Goal: Task Accomplishment & Management: Use online tool/utility

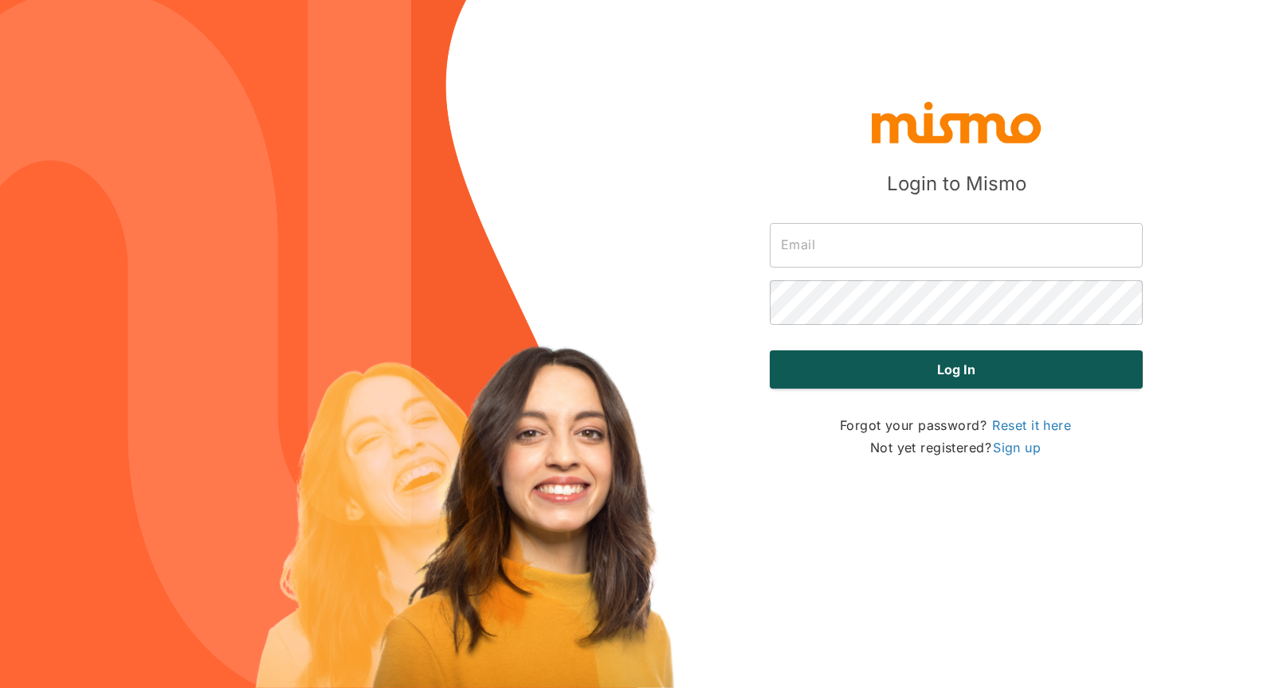
type input "[PERSON_NAME][EMAIL_ADDRESS][DOMAIN_NAME]"
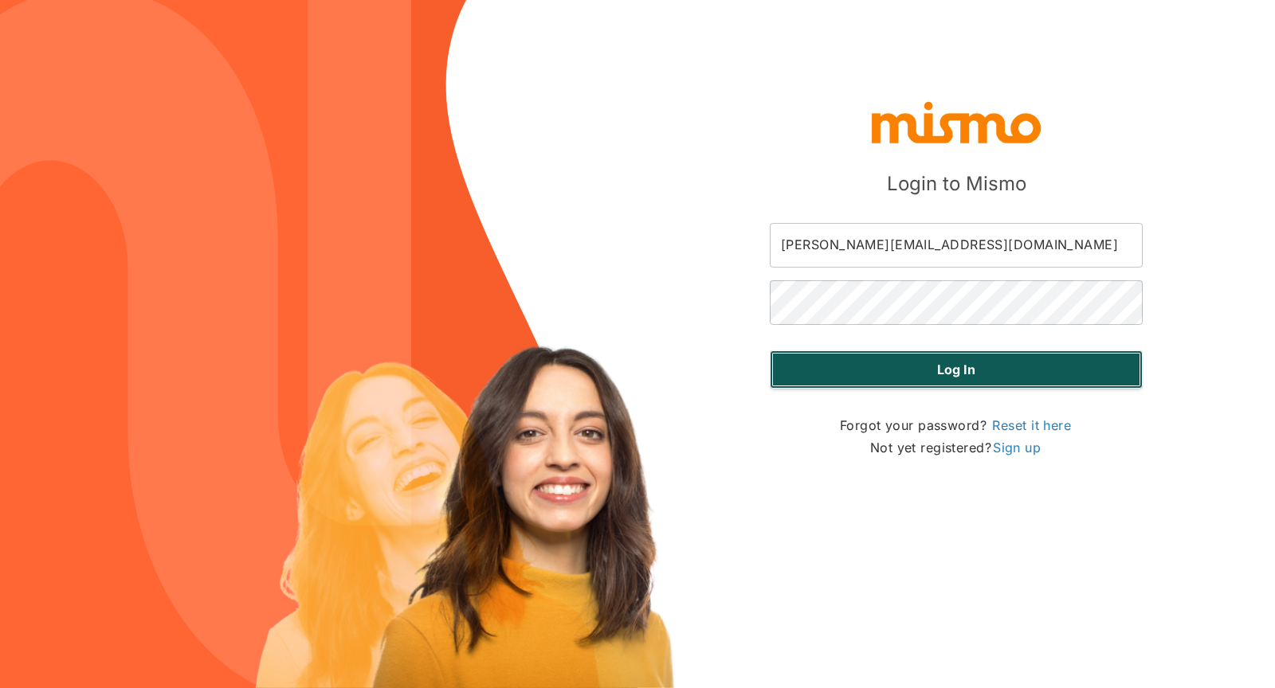
click at [700, 372] on button "Log in" at bounding box center [956, 369] width 373 height 38
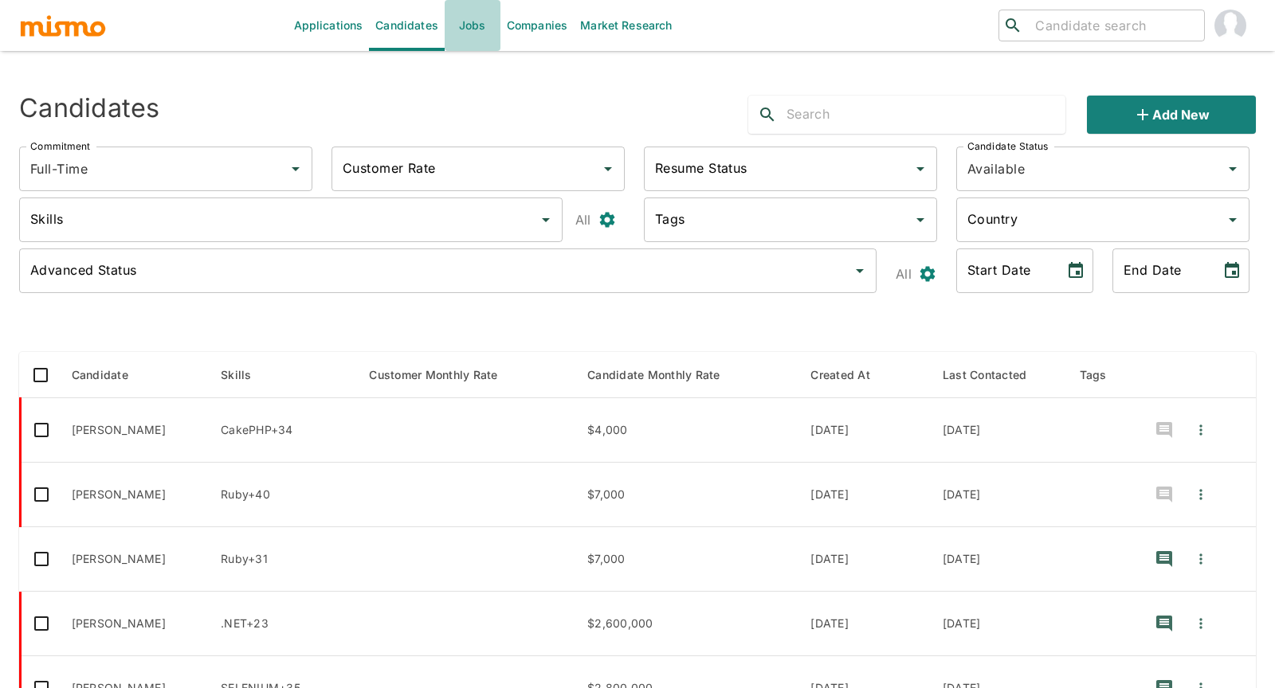
click at [468, 28] on link "Jobs" at bounding box center [472, 25] width 56 height 51
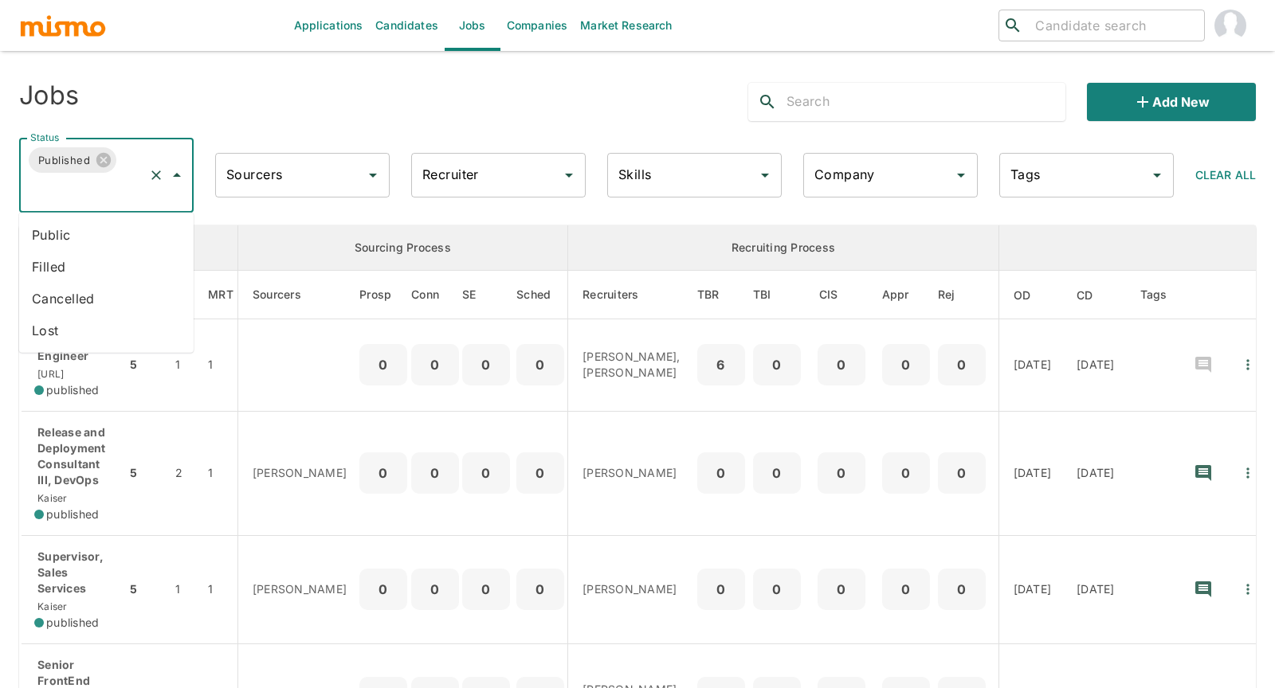
click at [82, 194] on input "Status" at bounding box center [84, 190] width 116 height 30
click at [64, 227] on li "Public" at bounding box center [106, 235] width 174 height 32
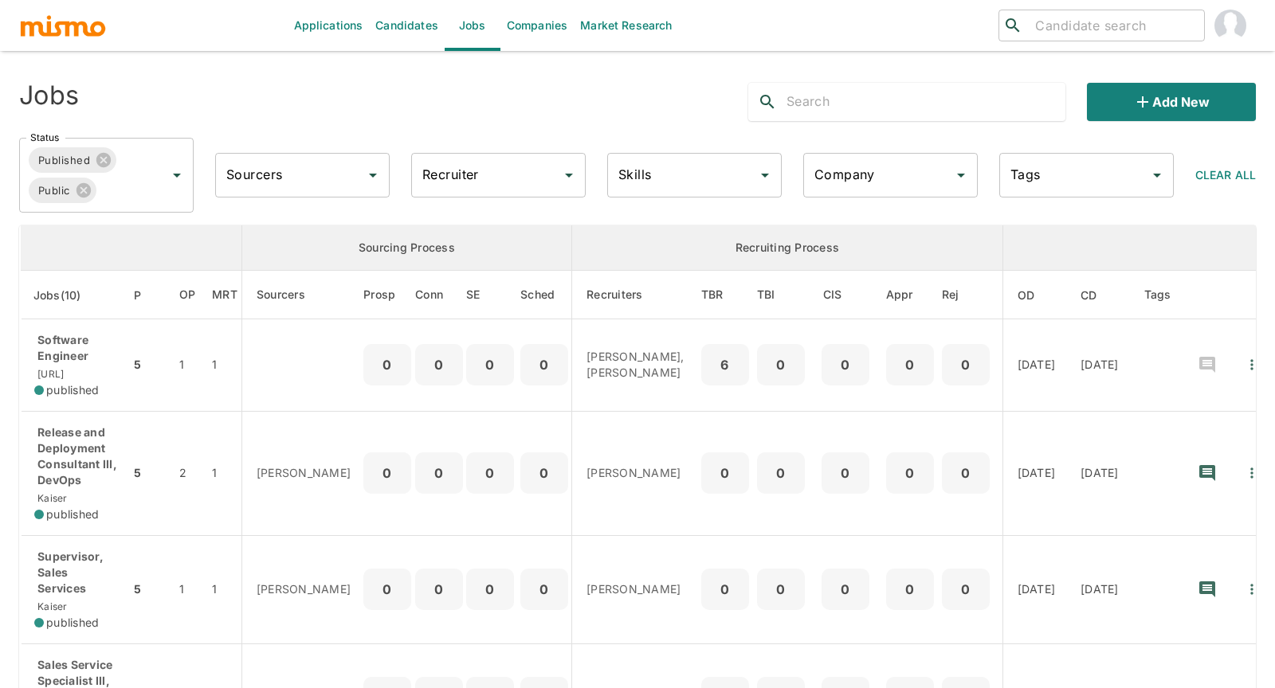
click at [480, 178] on input "Recruiter" at bounding box center [486, 175] width 136 height 30
type input "carmen"
click at [481, 209] on li "Carmen Vilachá" at bounding box center [498, 220] width 174 height 32
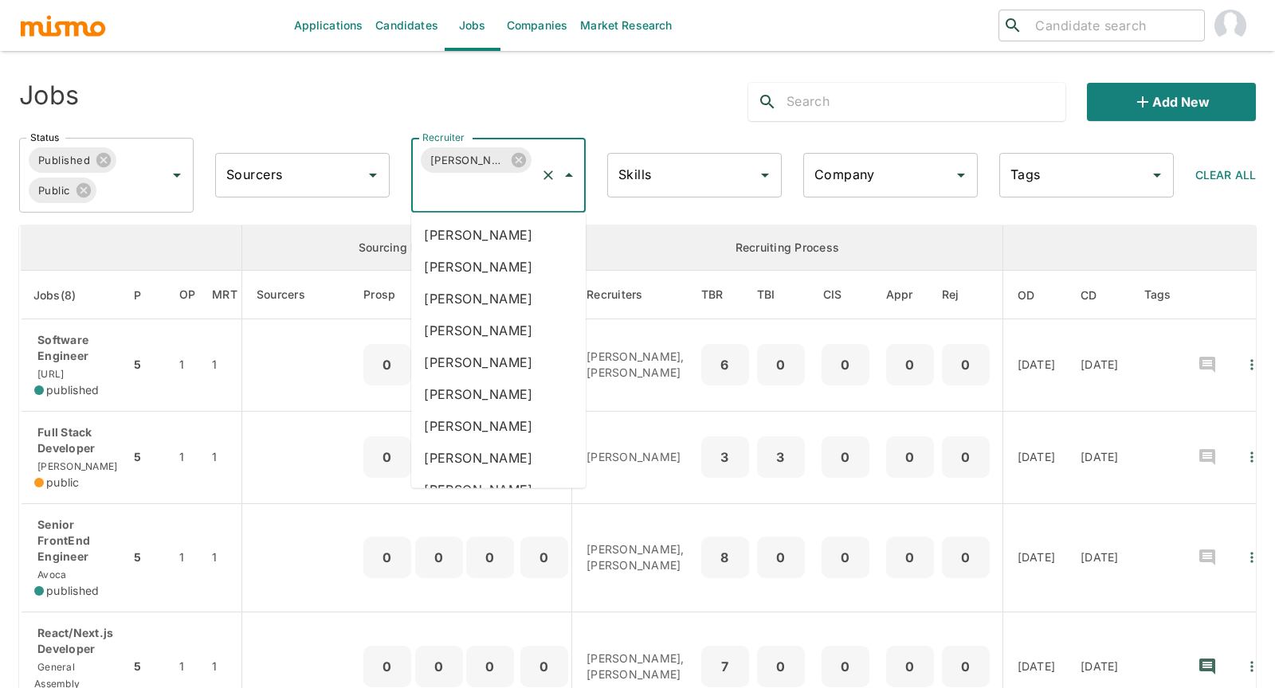
click at [486, 195] on input "Recruiter" at bounding box center [476, 190] width 116 height 30
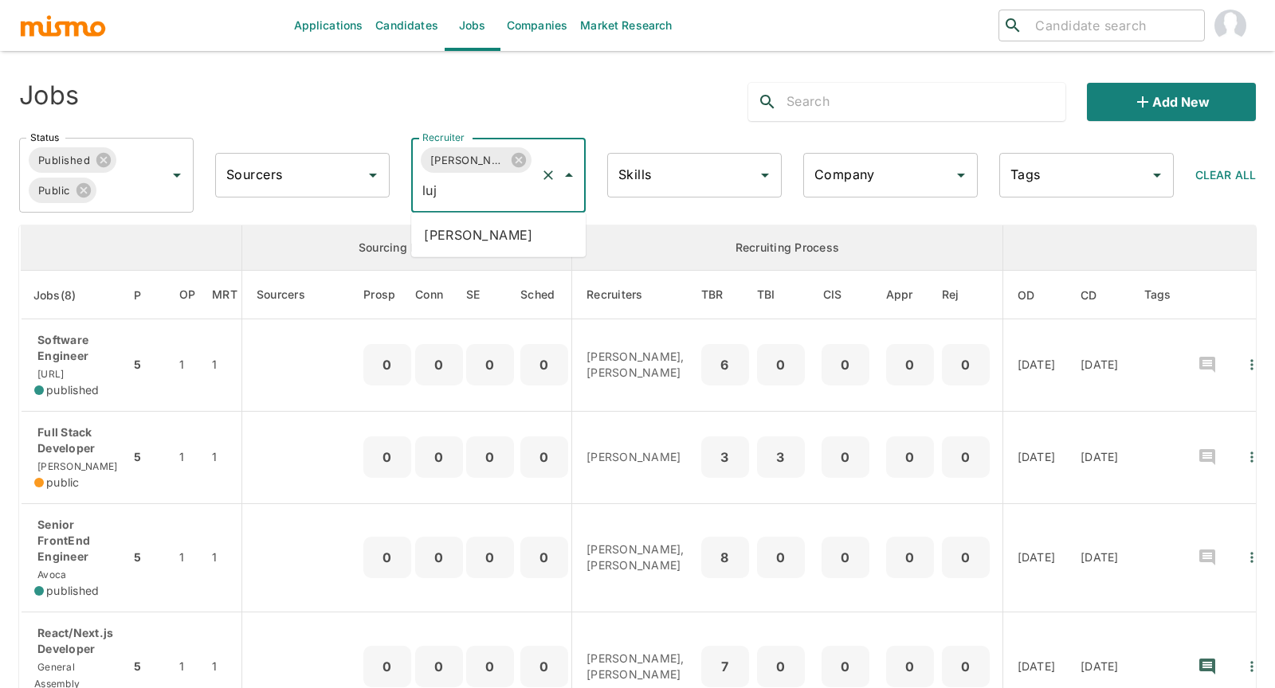
type input "luja"
click at [488, 236] on li "Maria Lujan Ciommo" at bounding box center [498, 235] width 174 height 32
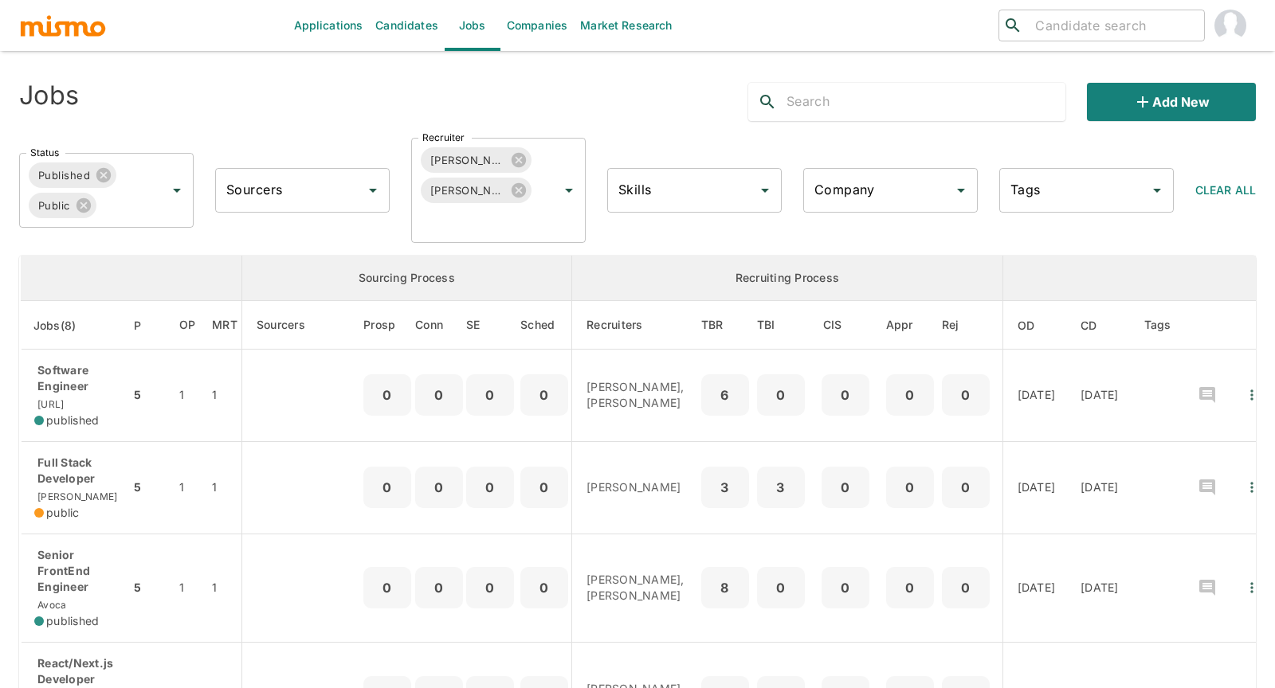
click at [13, 558] on div "Applications Candidates Jobs Companies Market Research ​ ​ Jobs Add new Status …" at bounding box center [637, 363] width 1275 height 726
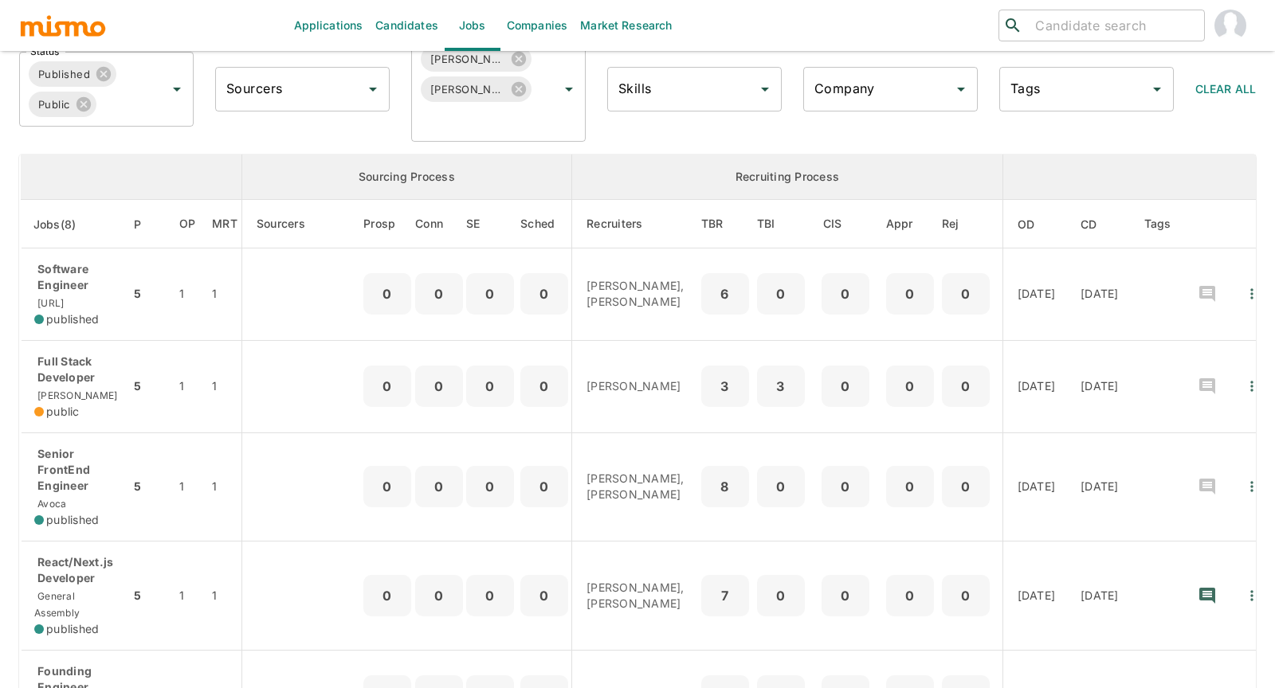
scroll to position [106, 0]
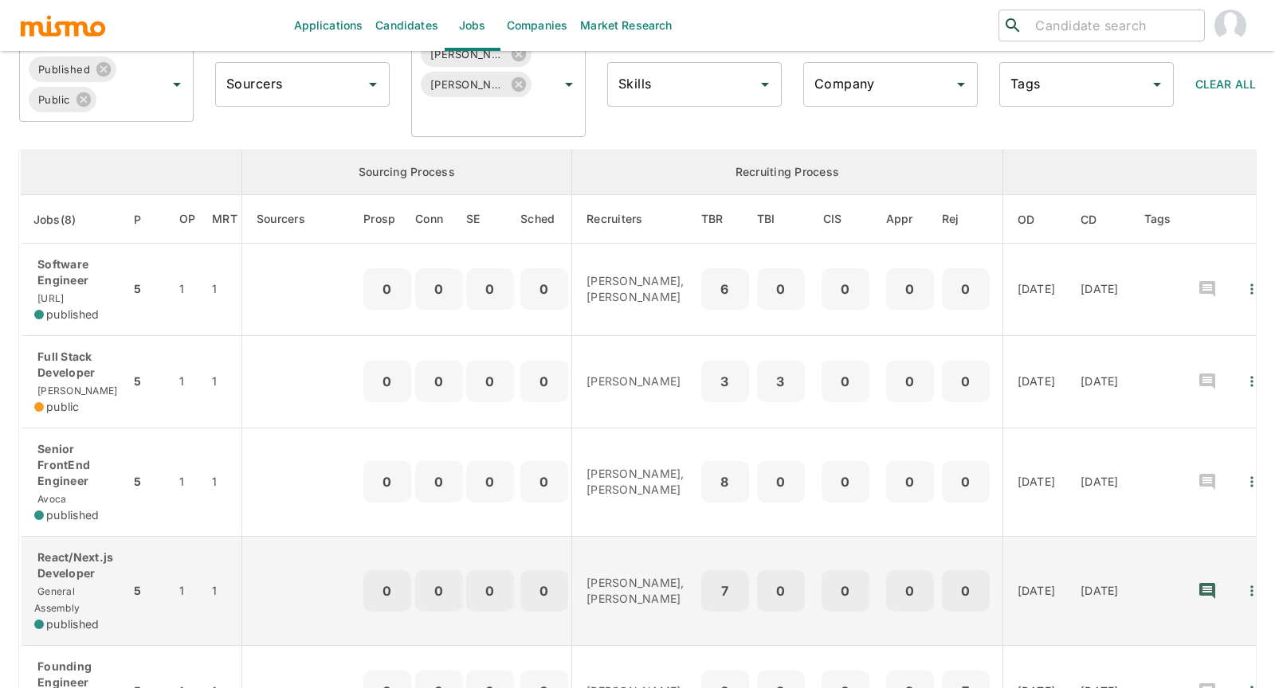
click at [93, 574] on p "React/Next.js Developer" at bounding box center [75, 566] width 83 height 32
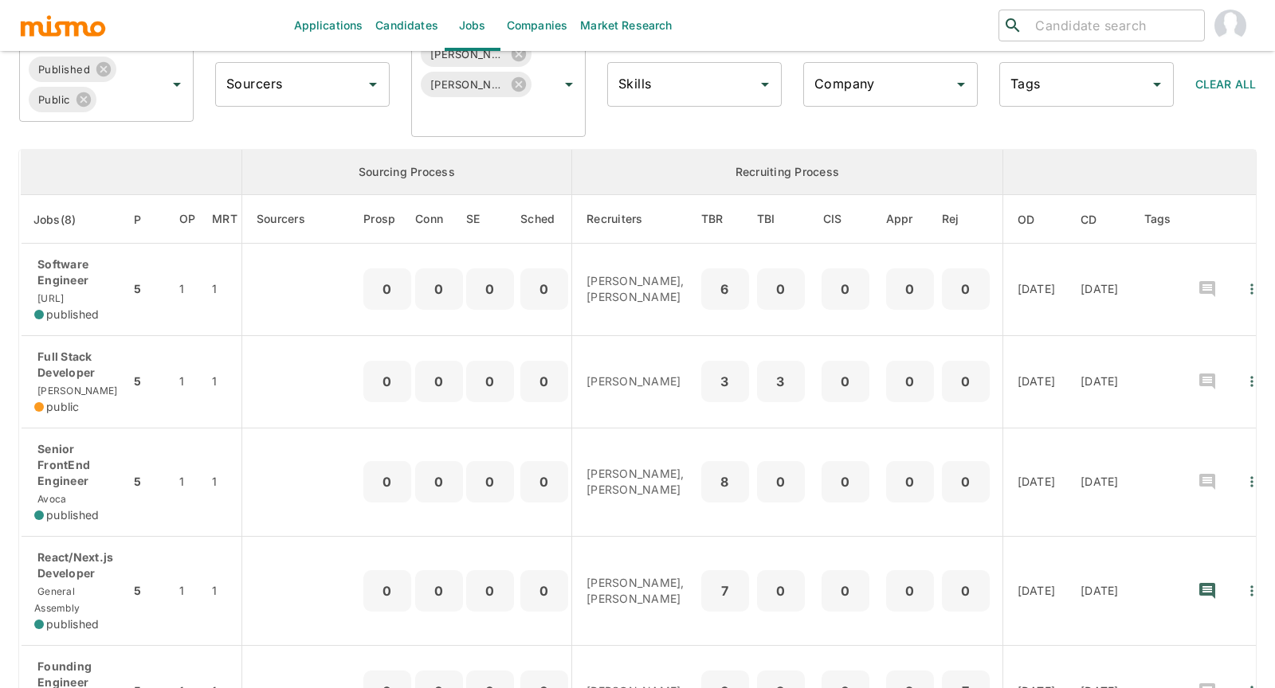
click at [8, 480] on div "Applications Candidates Jobs Companies Market Research ​ ​ Jobs Add new Status …" at bounding box center [637, 257] width 1275 height 726
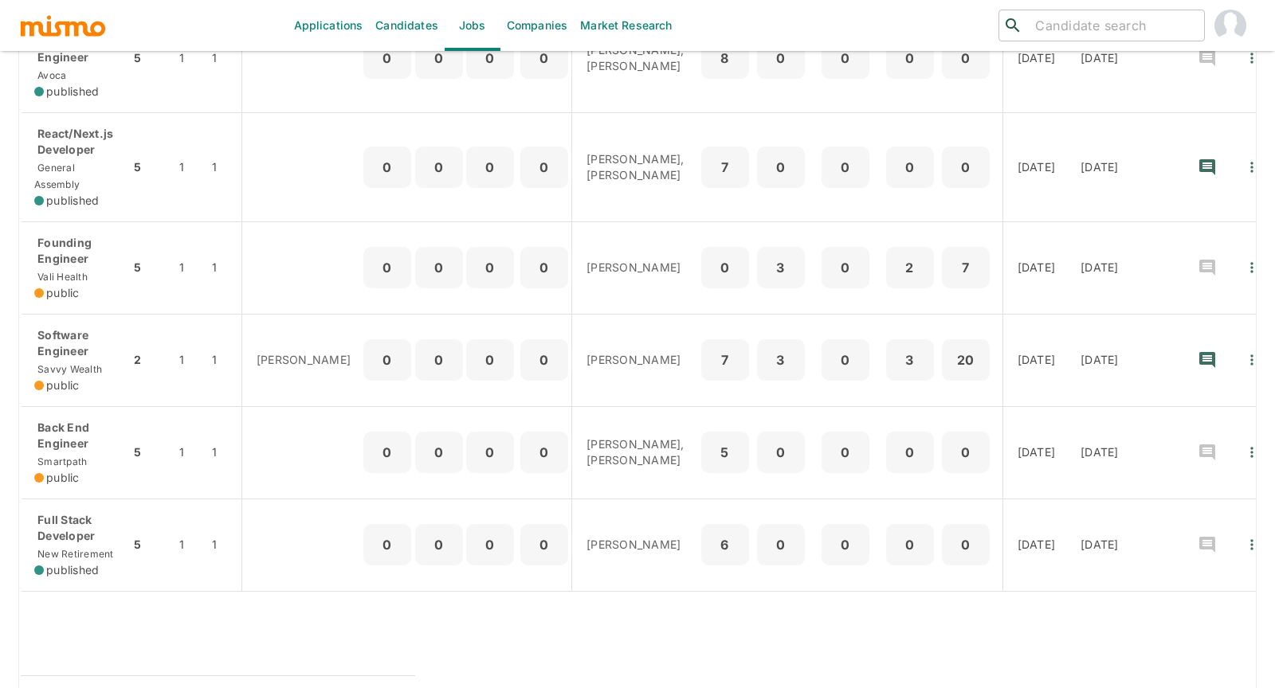
scroll to position [531, 0]
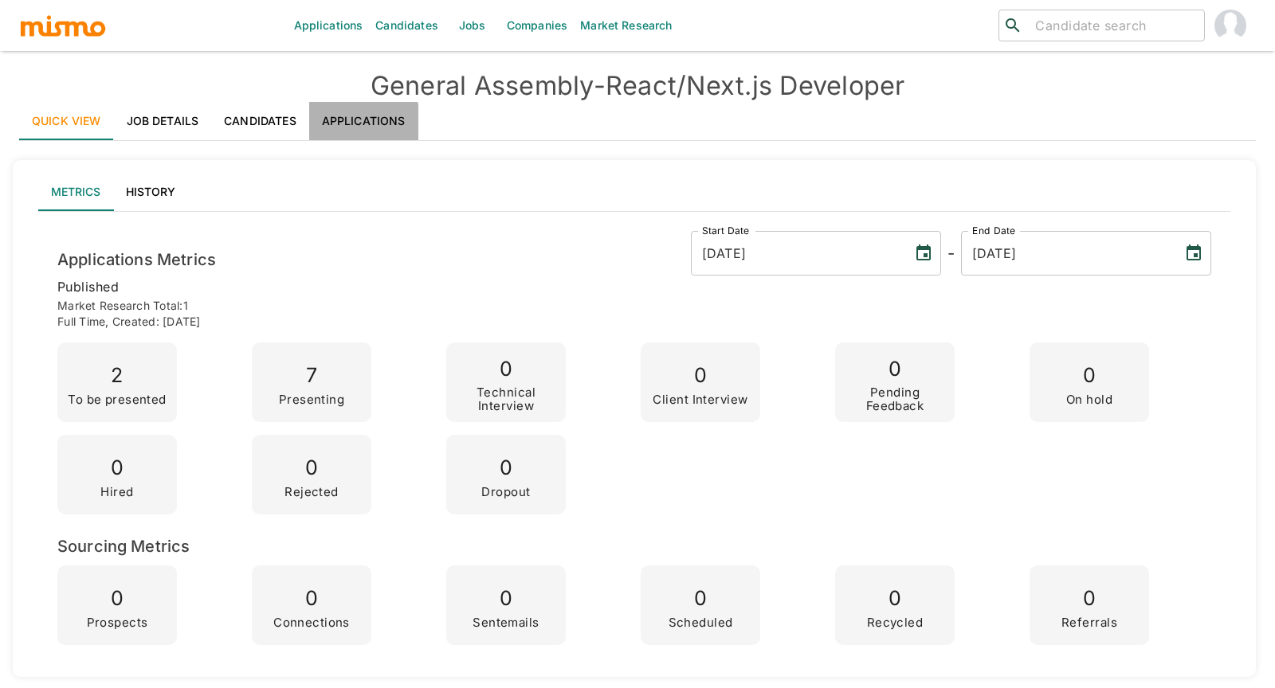
click at [342, 134] on link "Applications" at bounding box center [363, 121] width 109 height 38
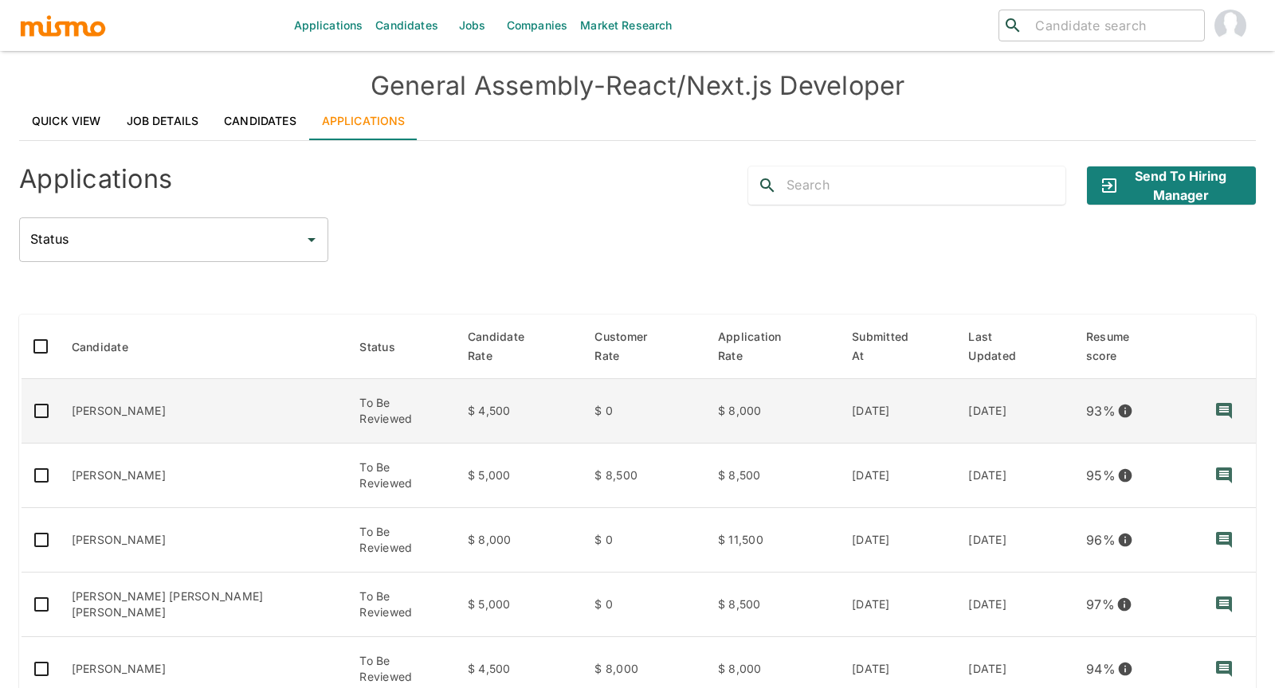
click at [150, 390] on td "Eurípedes Cabral" at bounding box center [203, 411] width 288 height 65
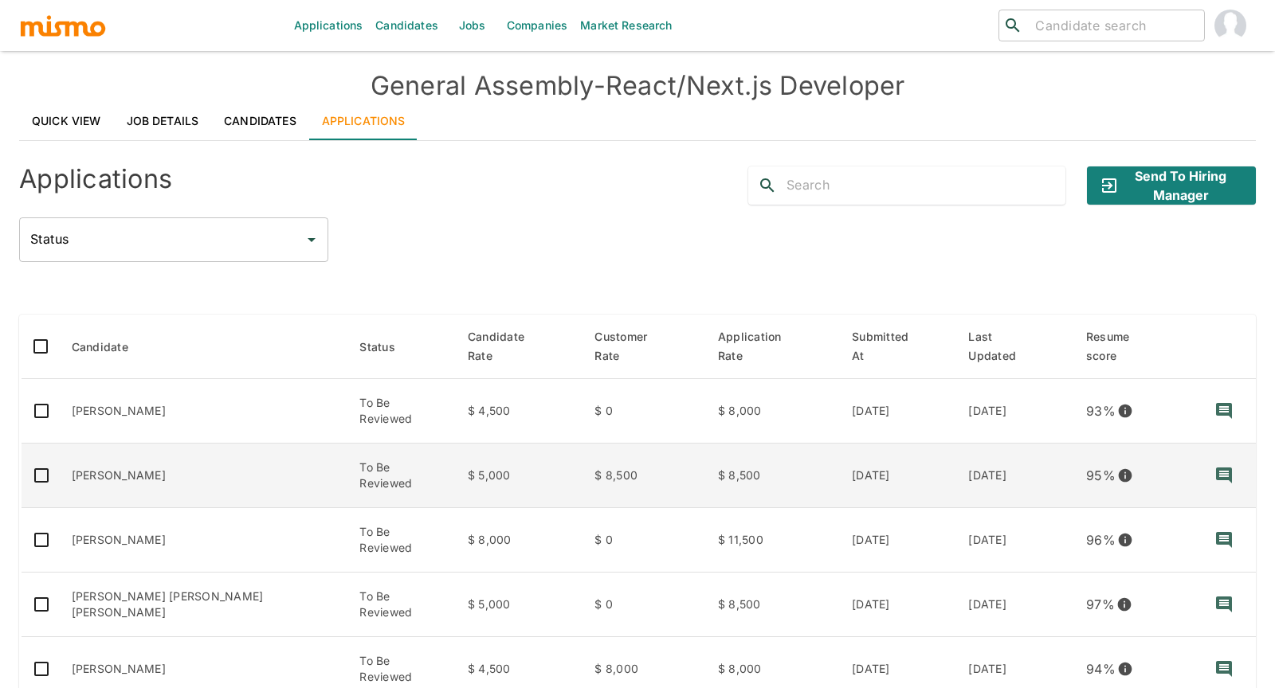
click at [134, 459] on td "Merli Mejía" at bounding box center [203, 476] width 288 height 65
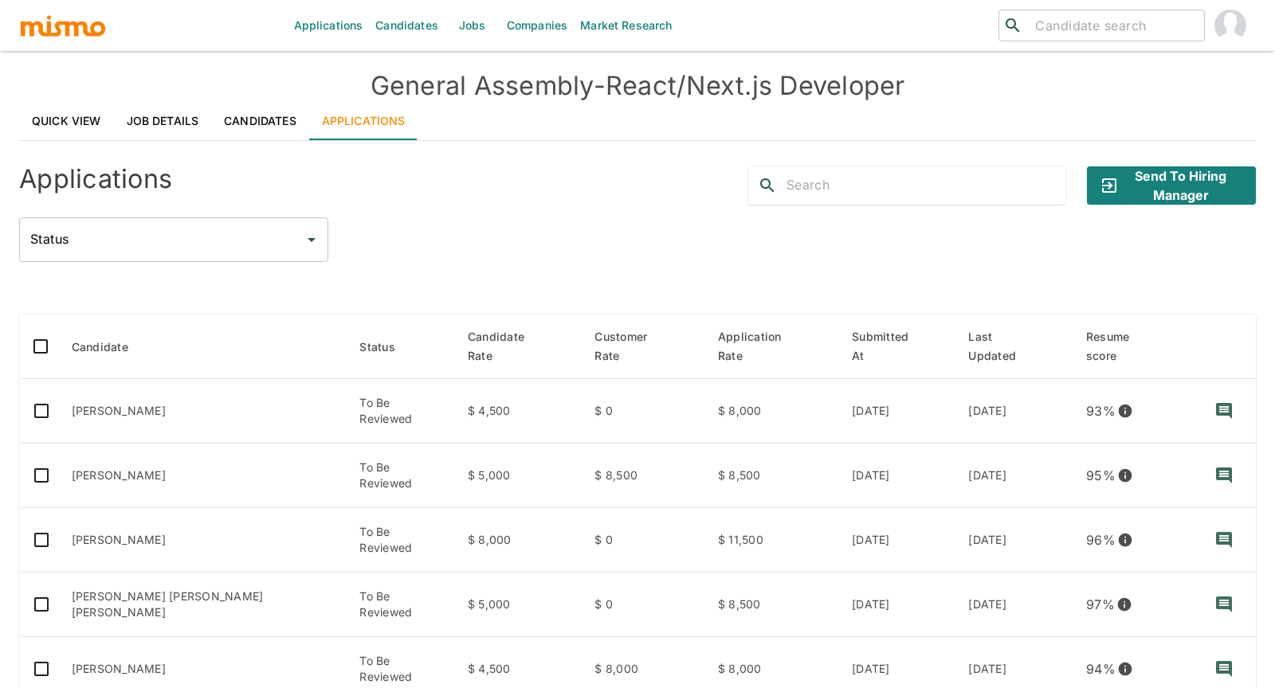
click at [444, 257] on div "Status Status" at bounding box center [637, 239] width 1236 height 45
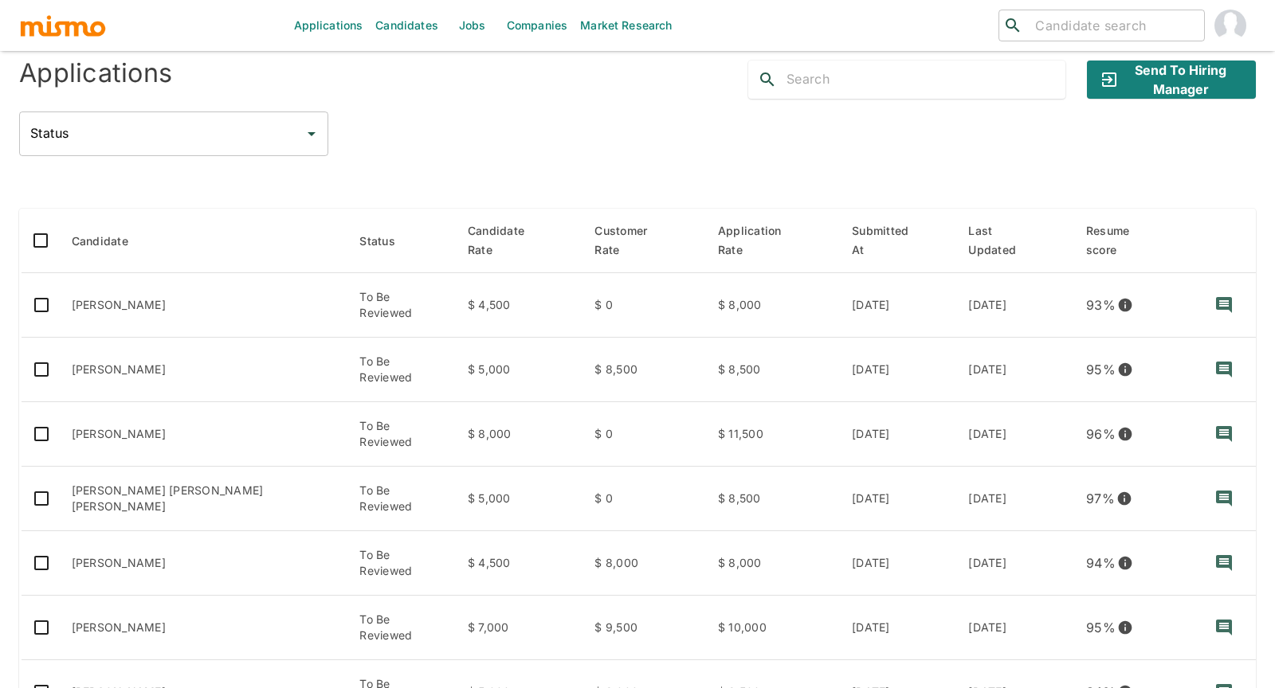
scroll to position [177, 0]
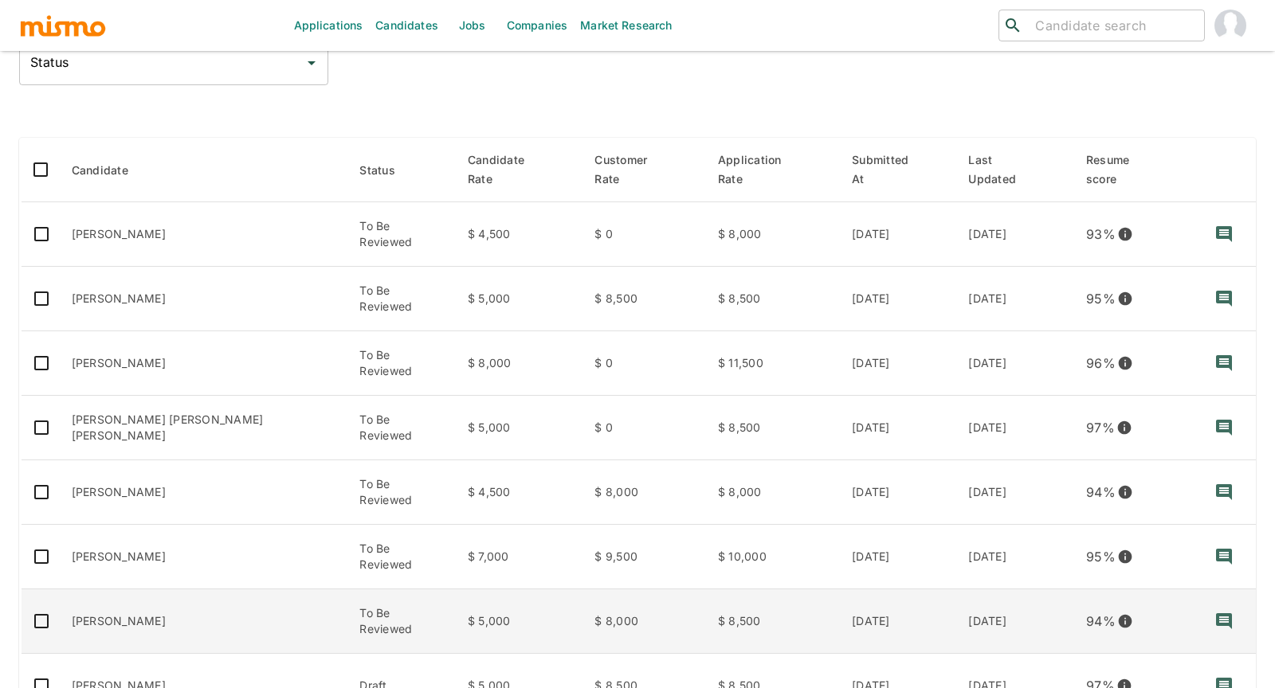
click at [211, 591] on td "Julio Lopes" at bounding box center [203, 621] width 288 height 65
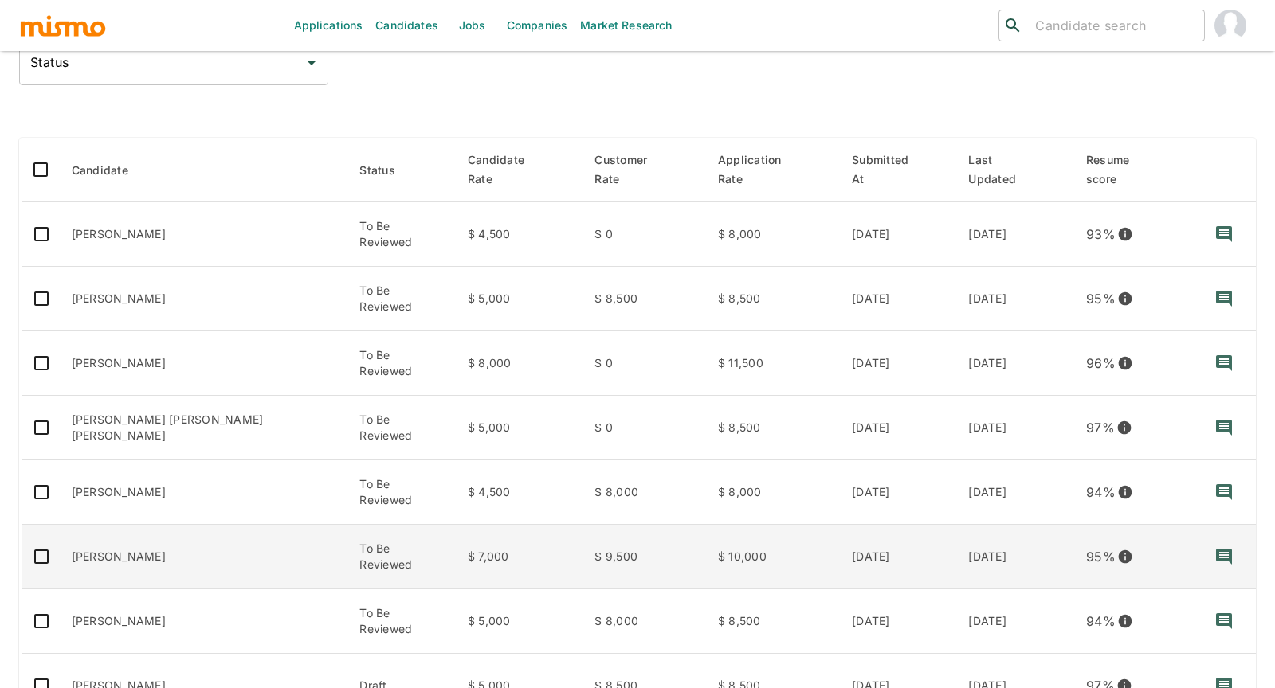
click at [149, 546] on td "Marcus Marques" at bounding box center [203, 557] width 288 height 65
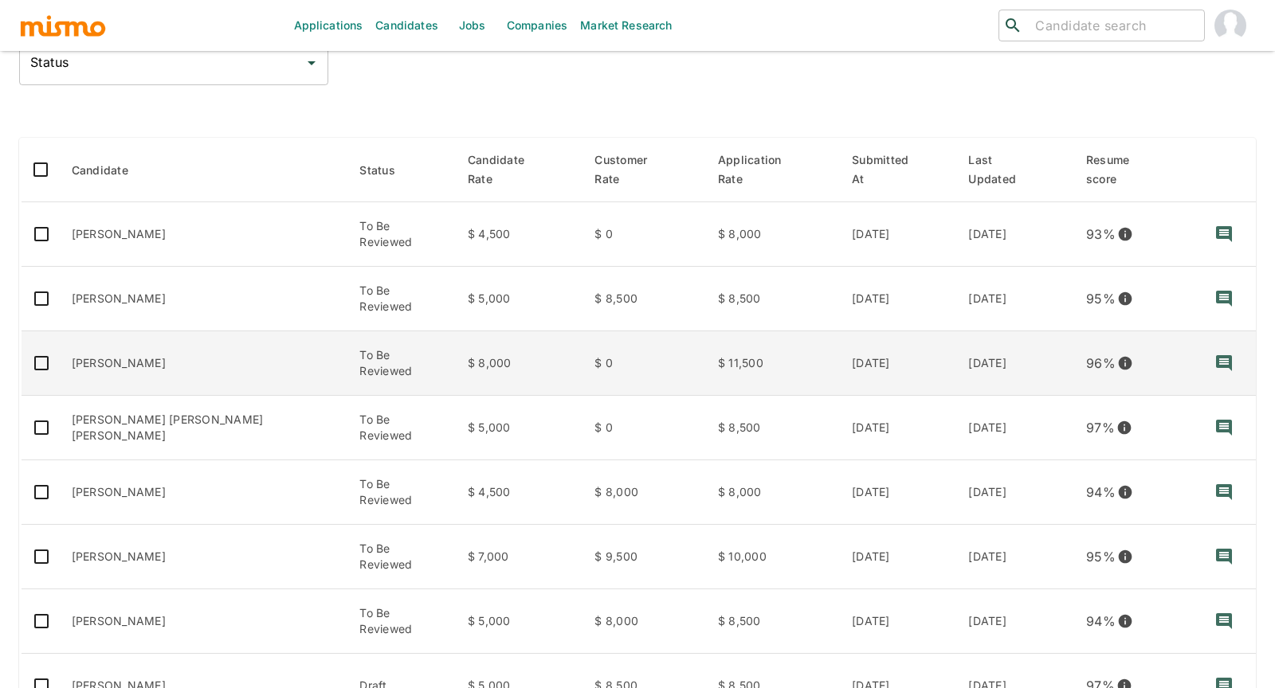
click at [153, 347] on td "[PERSON_NAME]" at bounding box center [203, 363] width 288 height 65
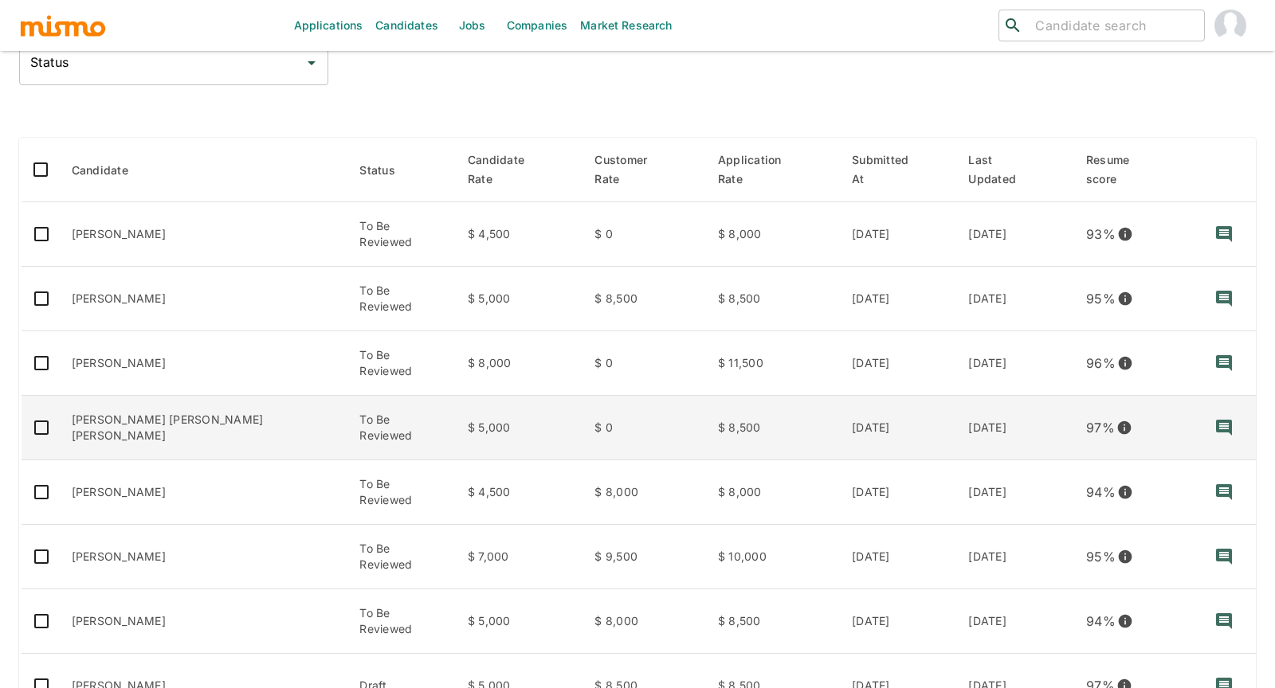
click at [158, 396] on td "João Vitor de Melo Peixoto" at bounding box center [203, 428] width 288 height 65
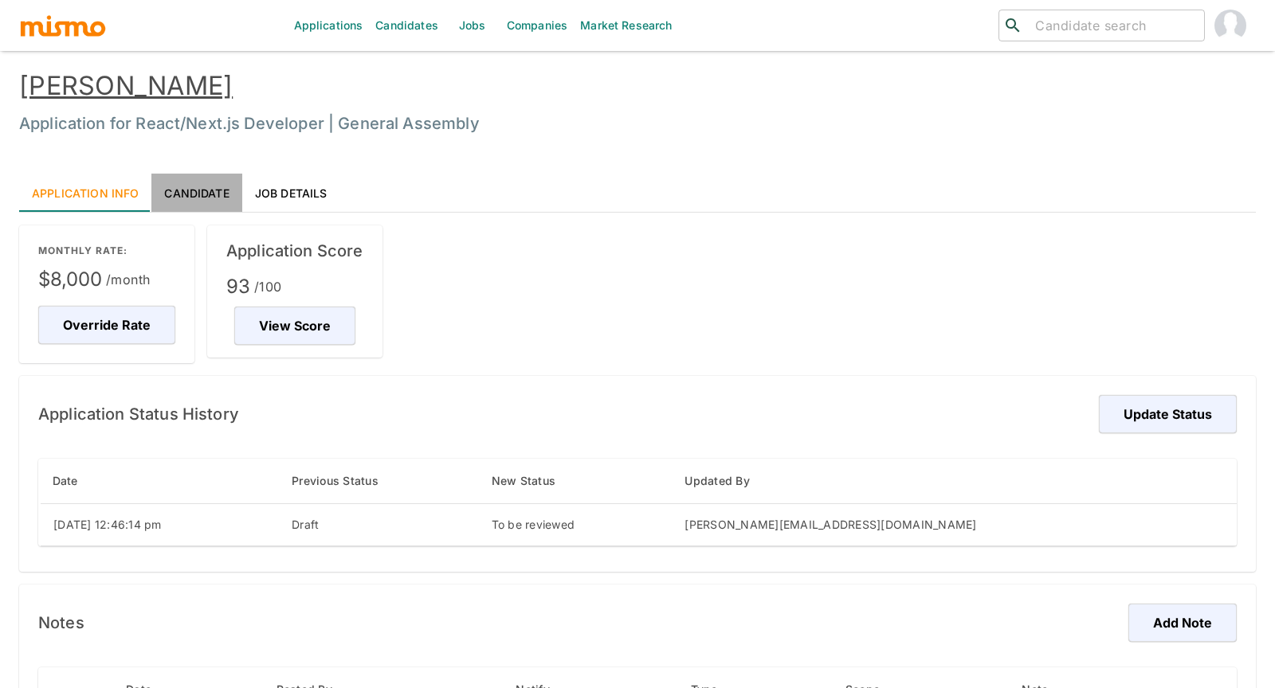
click at [208, 190] on link "Candidate" at bounding box center [196, 193] width 90 height 38
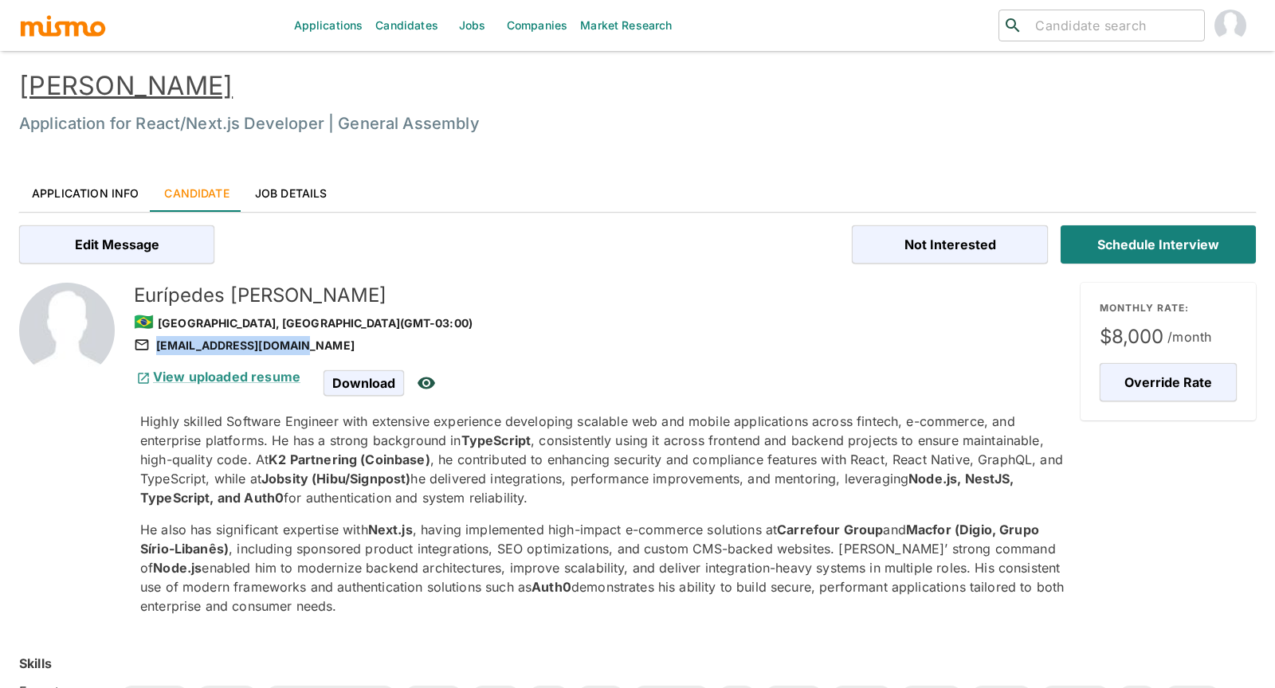
drag, startPoint x: 294, startPoint y: 343, endPoint x: 283, endPoint y: 347, distance: 11.8
click at [283, 347] on div "junior.jpl@outlook.com" at bounding box center [601, 345] width 934 height 19
copy div "junior.jpl@outlook.com"
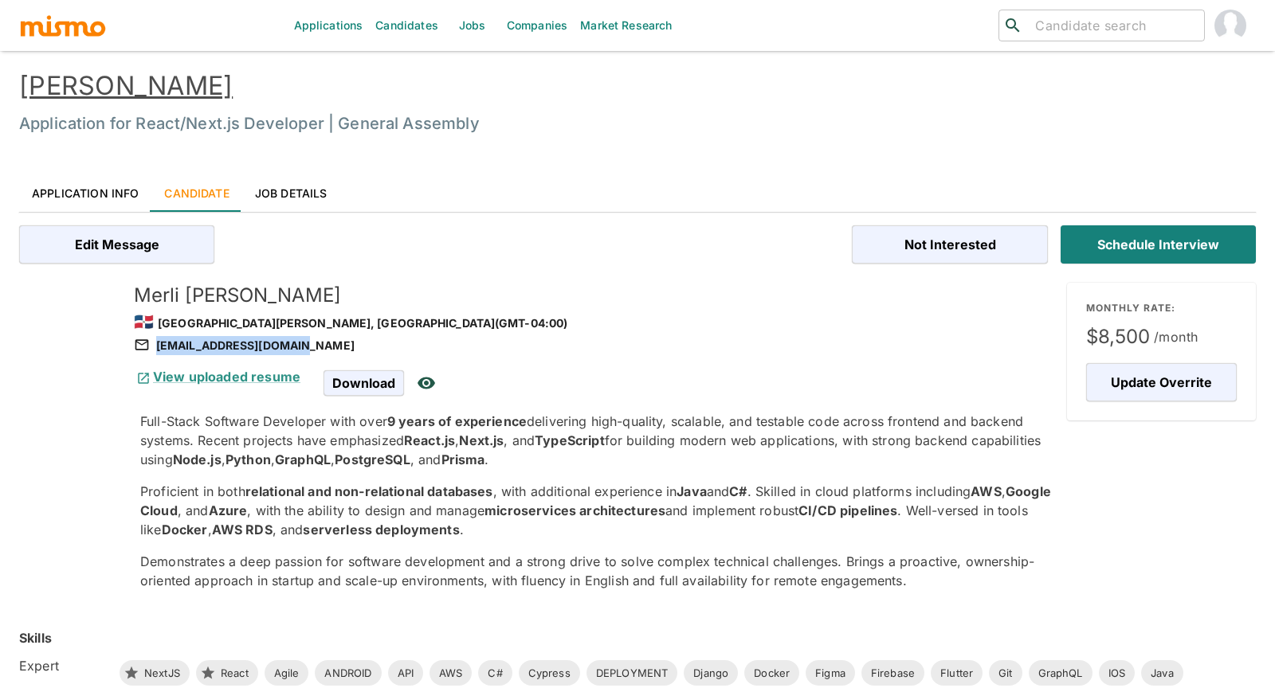
drag, startPoint x: 304, startPoint y: 350, endPoint x: 291, endPoint y: 345, distance: 14.6
click at [291, 345] on div "merli@mejiatavarez.com" at bounding box center [594, 345] width 920 height 19
copy div "merli@mejiatavarez.com"
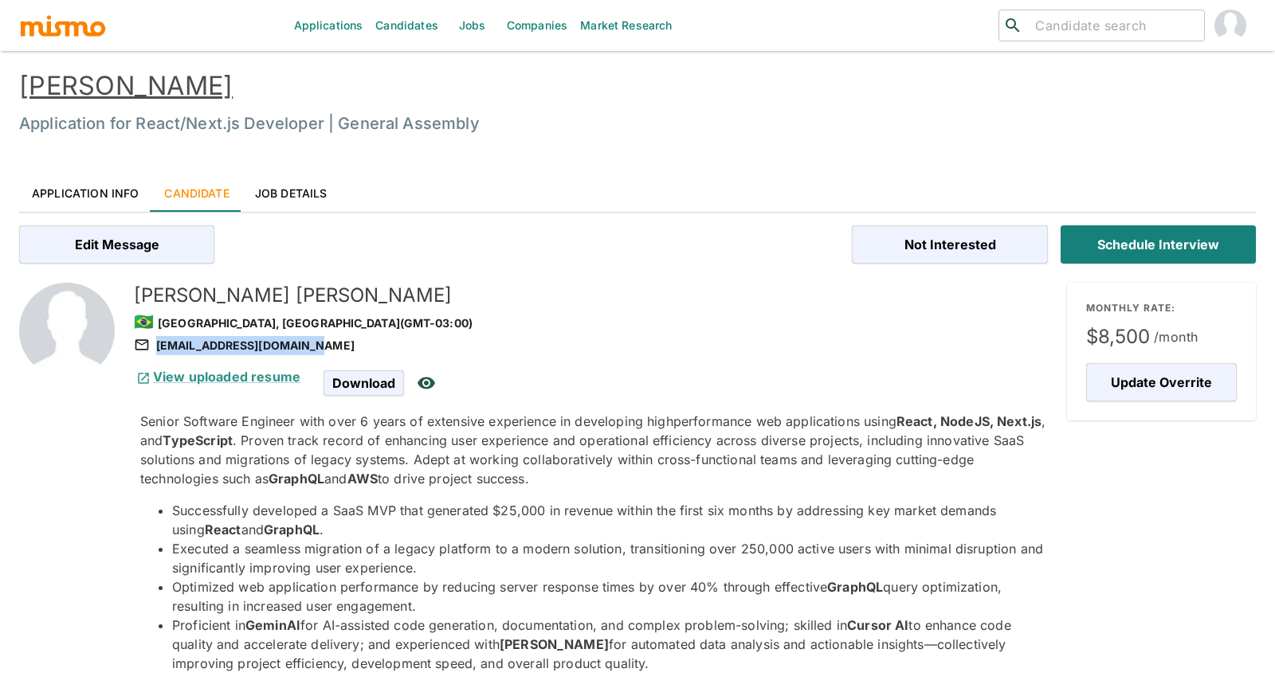
click at [300, 348] on div "[EMAIL_ADDRESS][DOMAIN_NAME]" at bounding box center [594, 345] width 920 height 19
copy div "[EMAIL_ADDRESS][DOMAIN_NAME]"
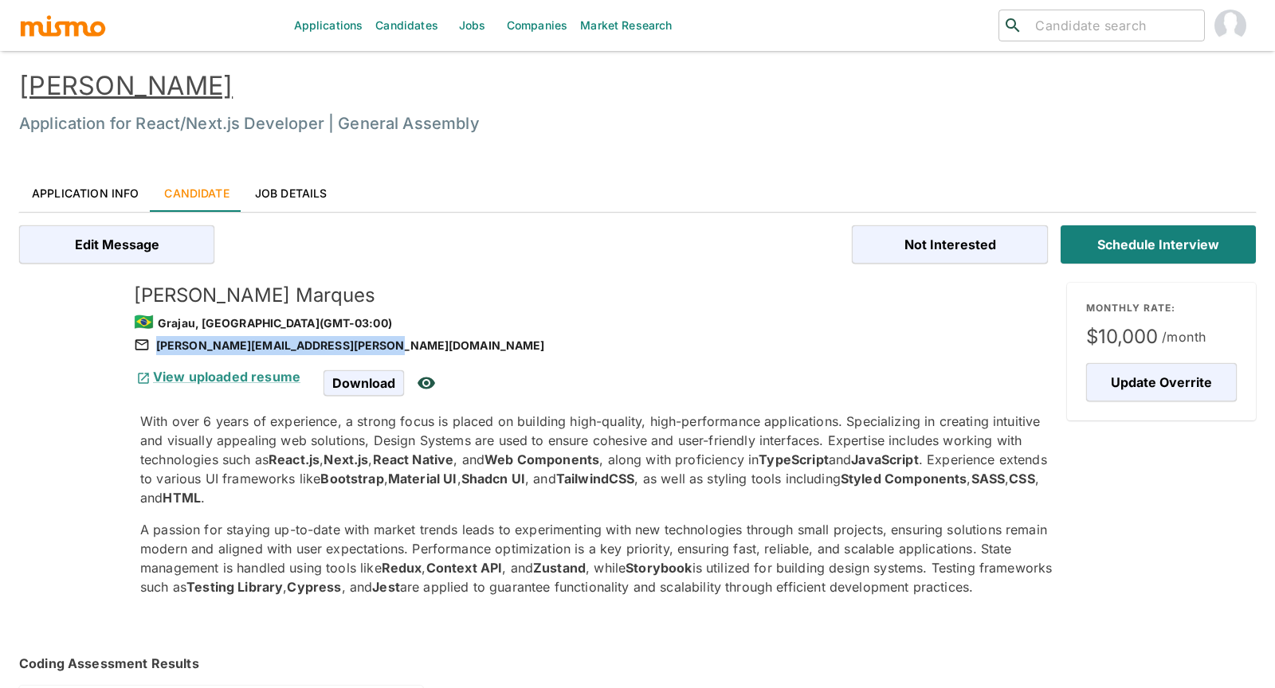
click at [376, 343] on div "[PERSON_NAME][EMAIL_ADDRESS][PERSON_NAME][DOMAIN_NAME]" at bounding box center [594, 345] width 920 height 19
copy div "[PERSON_NAME][EMAIL_ADDRESS][PERSON_NAME][DOMAIN_NAME]"
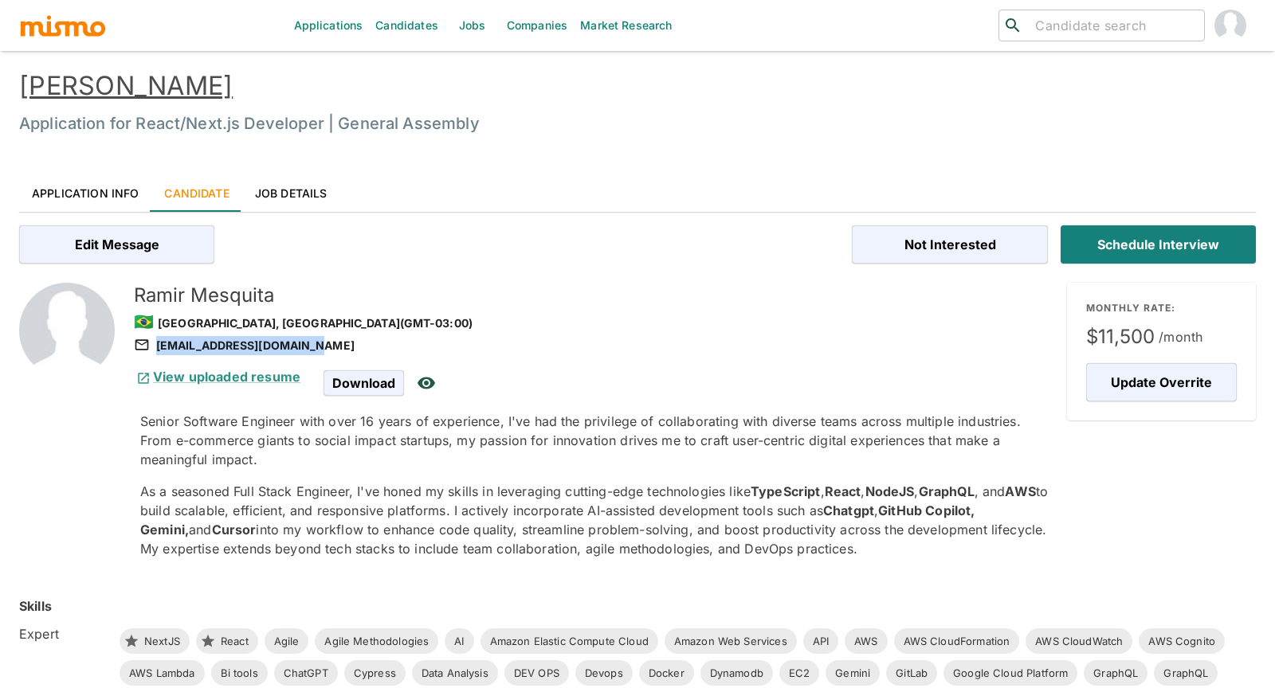
click at [306, 347] on div "[EMAIL_ADDRESS][DOMAIN_NAME]" at bounding box center [594, 345] width 920 height 19
copy div "[EMAIL_ADDRESS][DOMAIN_NAME]"
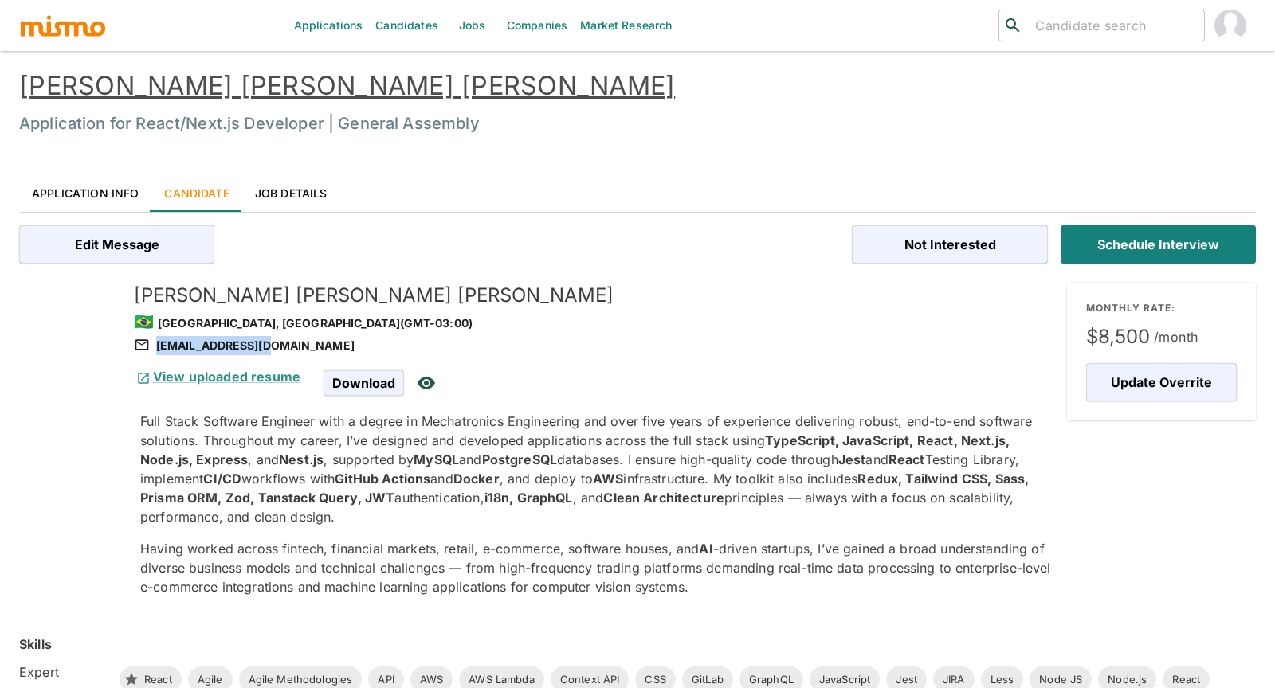
drag, startPoint x: 282, startPoint y: 351, endPoint x: 268, endPoint y: 345, distance: 15.7
click at [268, 345] on div "jvmelop@gmail.com" at bounding box center [594, 345] width 920 height 19
copy div "jvmelop@gmail.com"
click at [116, 194] on link "Application Info" at bounding box center [85, 193] width 132 height 38
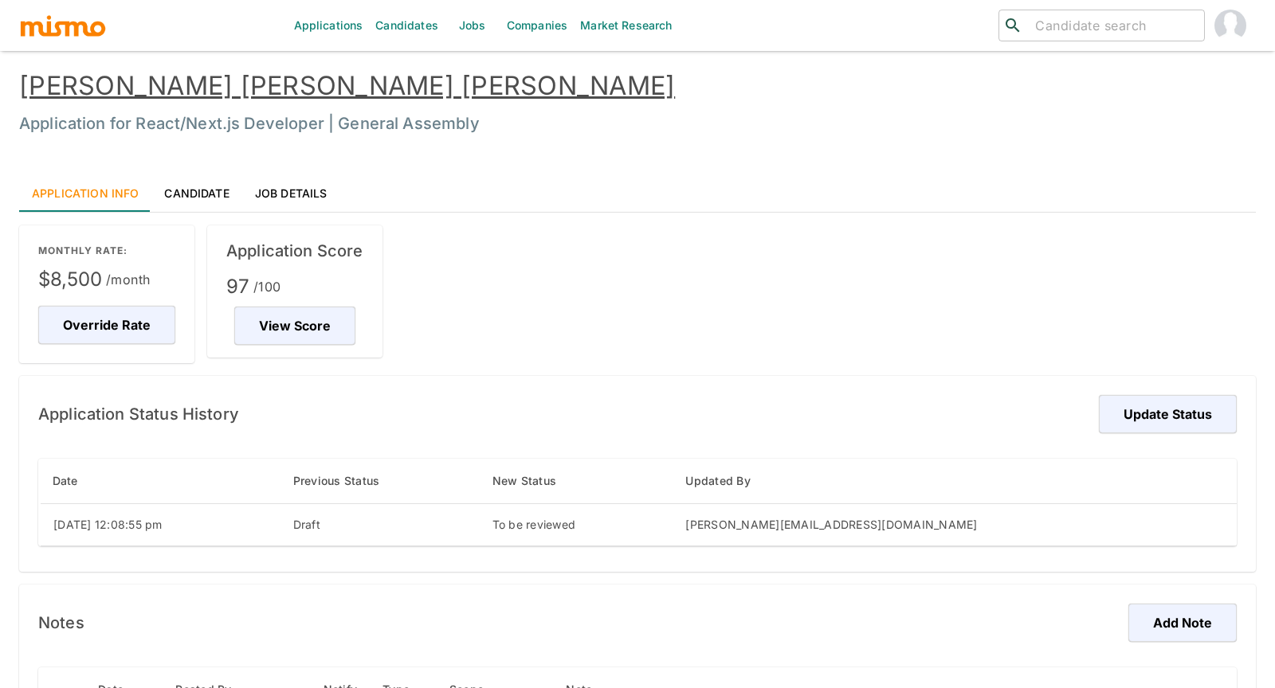
click at [824, 401] on div "Application Status History Update Status" at bounding box center [637, 414] width 1198 height 38
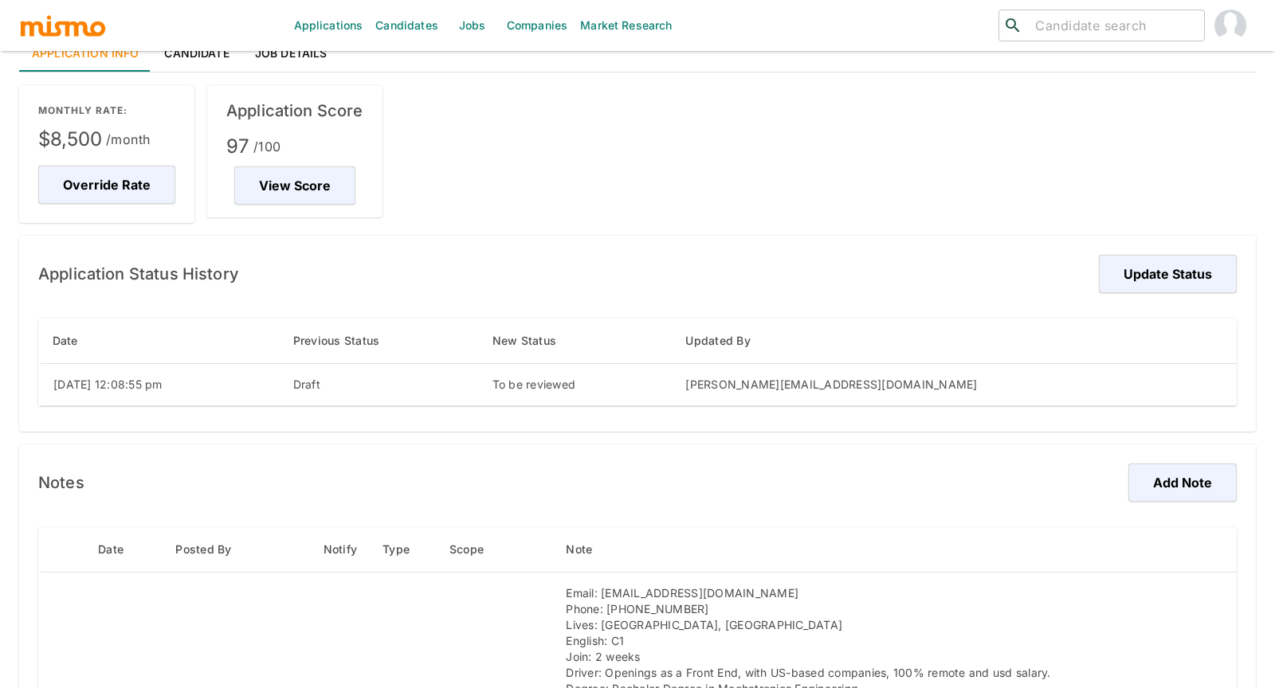
scroll to position [106, 0]
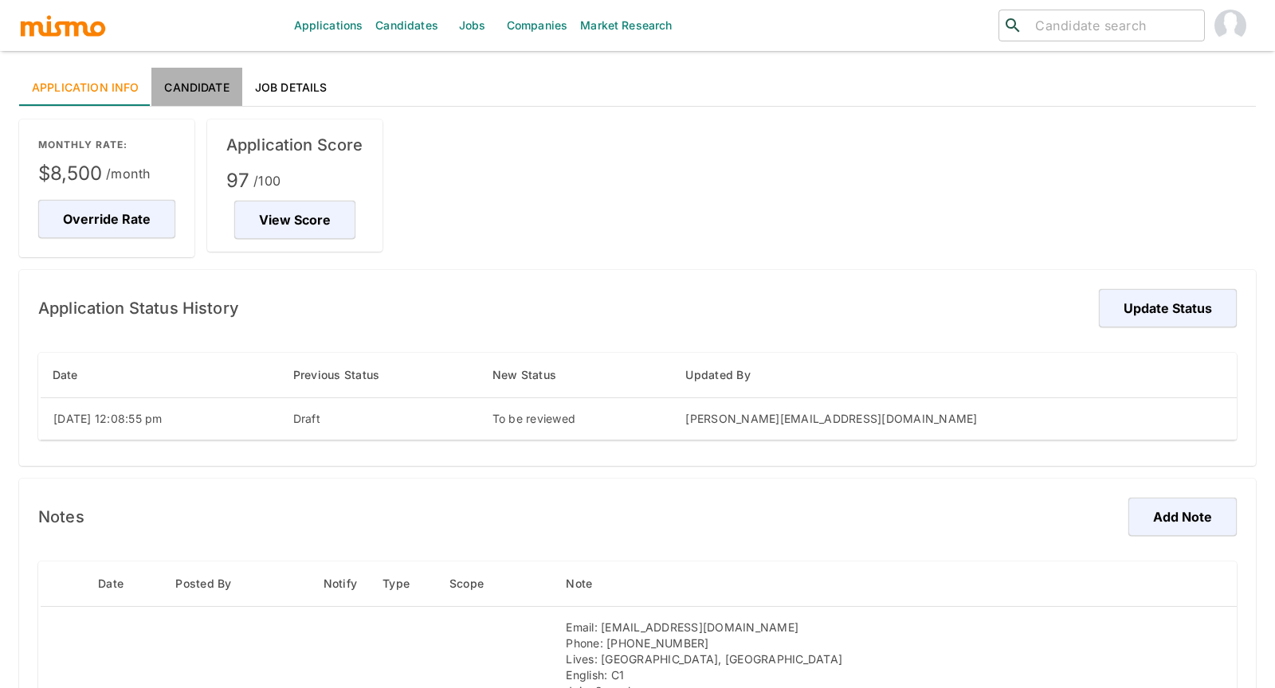
click at [199, 72] on link "Candidate" at bounding box center [196, 87] width 90 height 38
